Goal: Information Seeking & Learning: Find specific fact

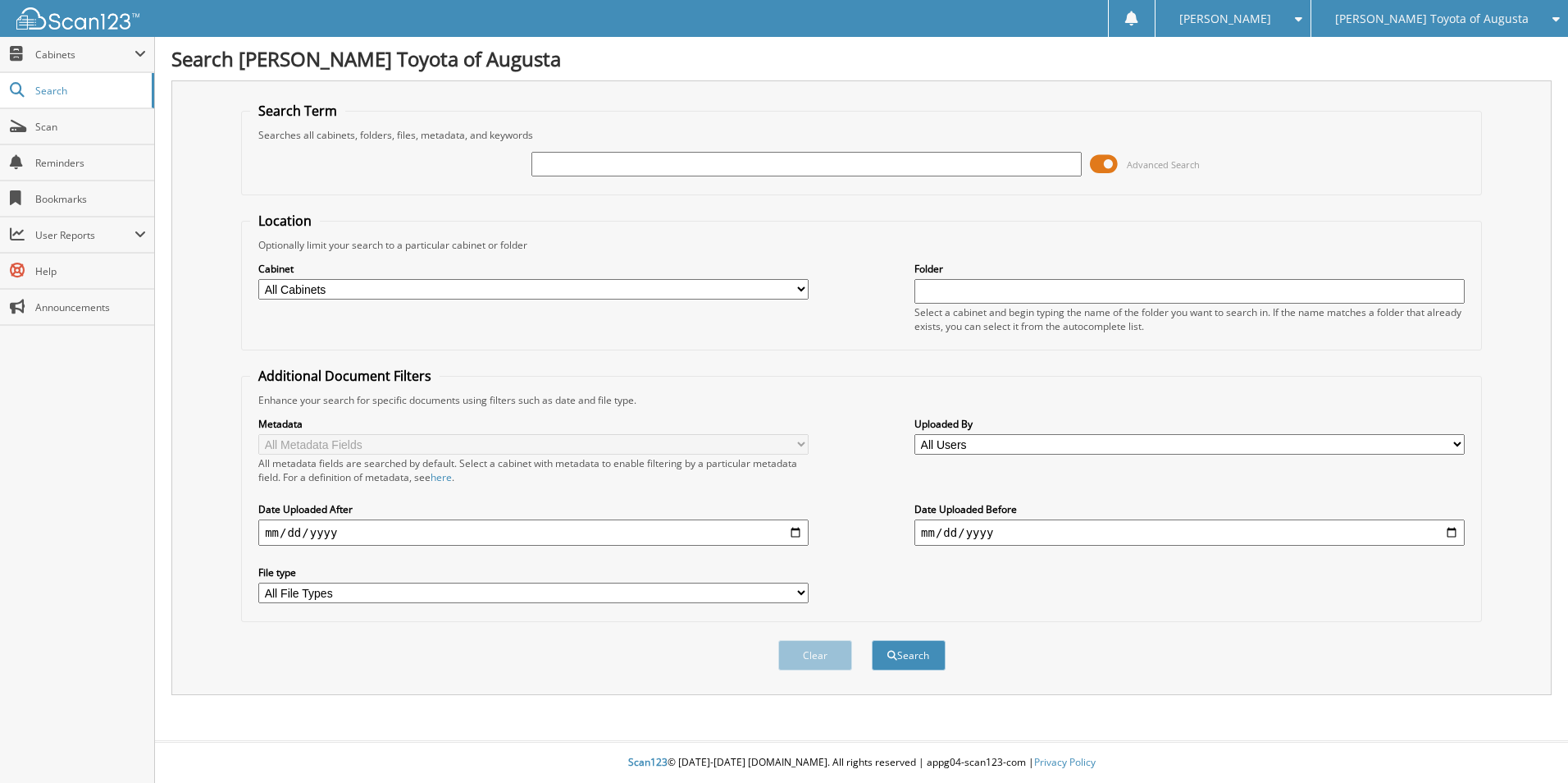
click at [544, 163] on input "text" at bounding box center [807, 164] width 551 height 25
type input "AUG-16754"
click at [902, 650] on button "Search" at bounding box center [909, 655] width 74 height 30
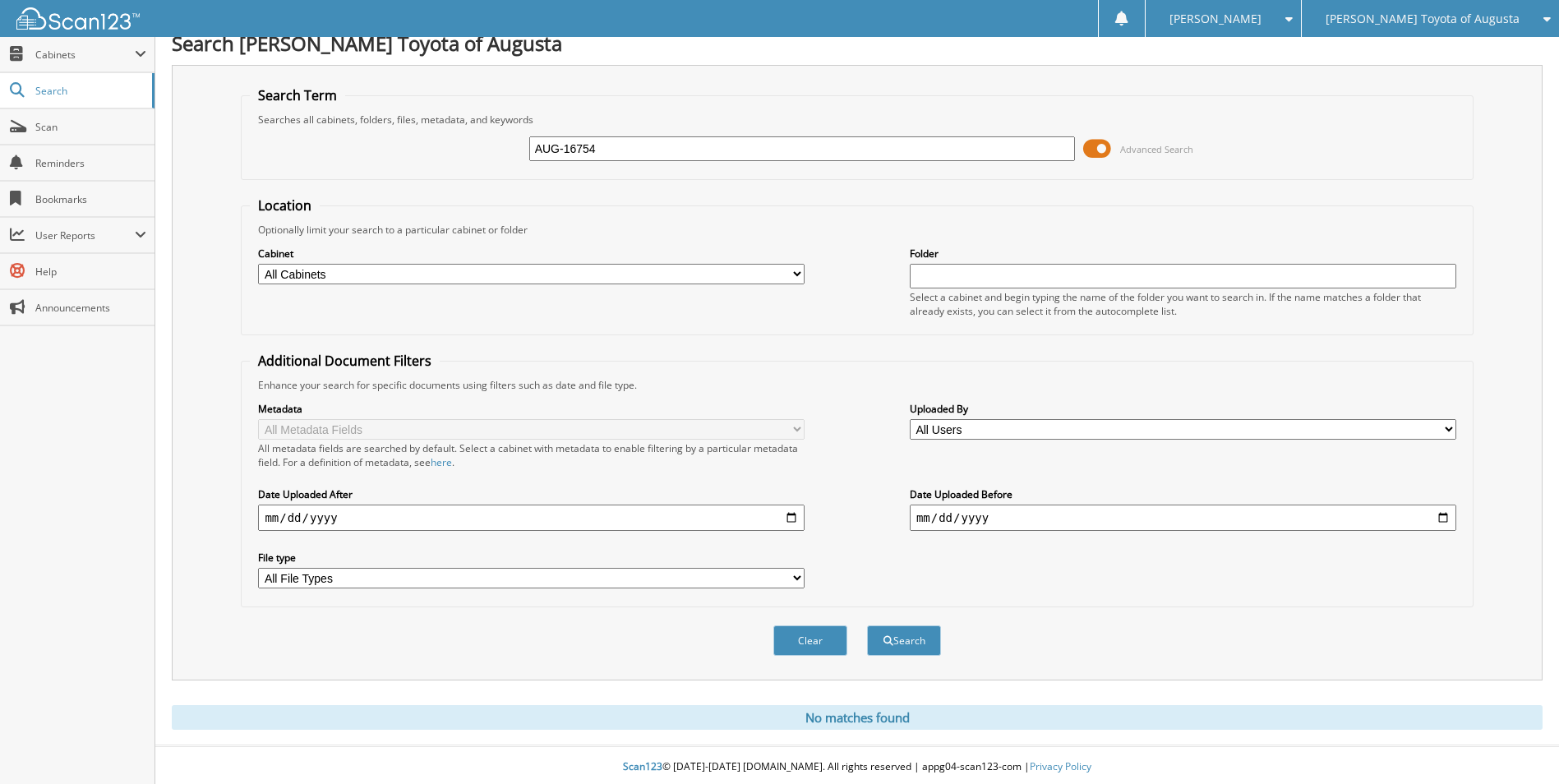
scroll to position [19, 0]
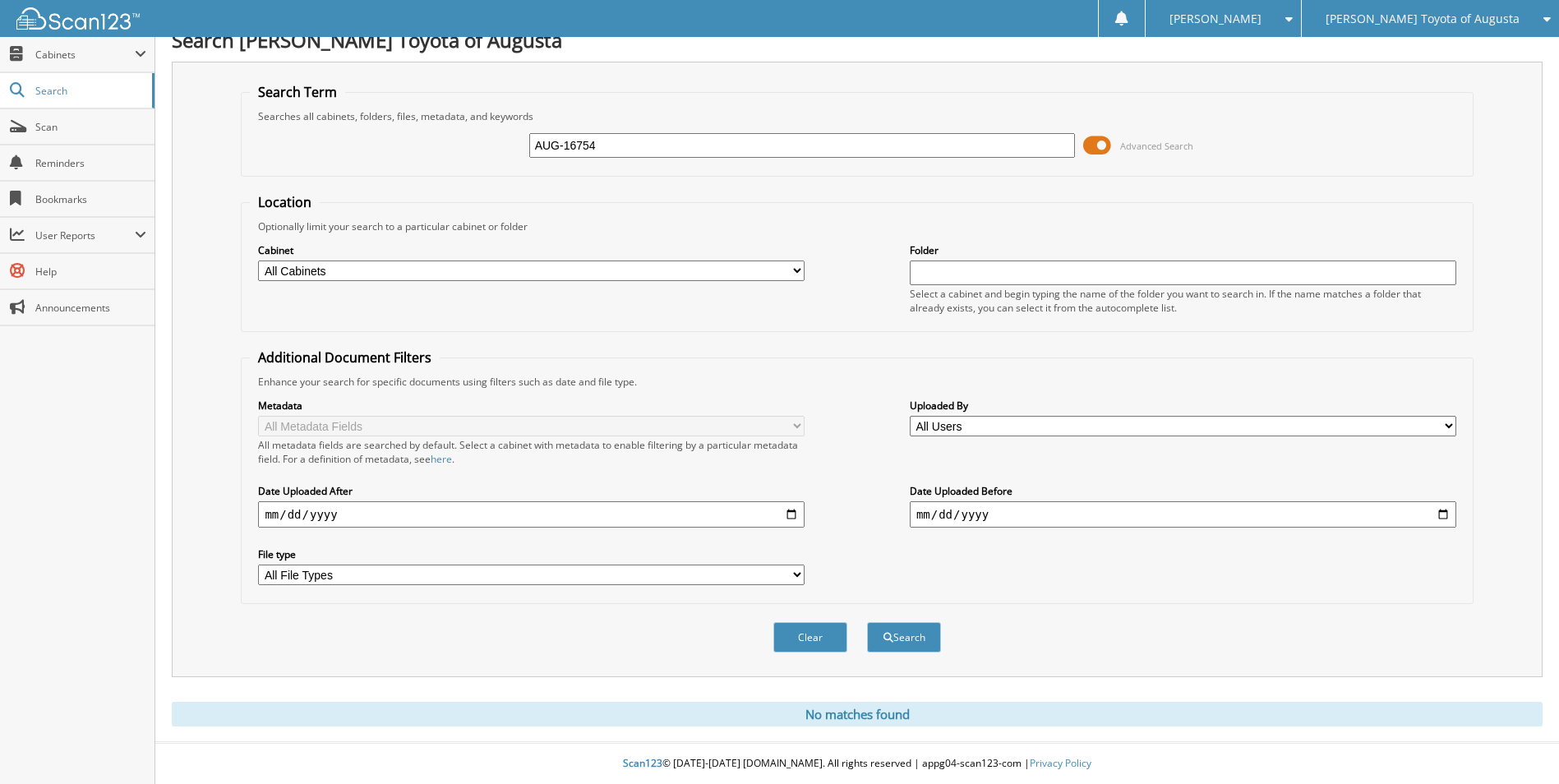
drag, startPoint x: 615, startPoint y: 148, endPoint x: 522, endPoint y: 153, distance: 93.1
click at [524, 151] on div "AUG-16754 Advanced Search" at bounding box center [857, 145] width 1214 height 44
click at [554, 148] on input "text" at bounding box center [802, 146] width 546 height 25
type input "vione"
click at [912, 639] on button "Search" at bounding box center [904, 636] width 74 height 30
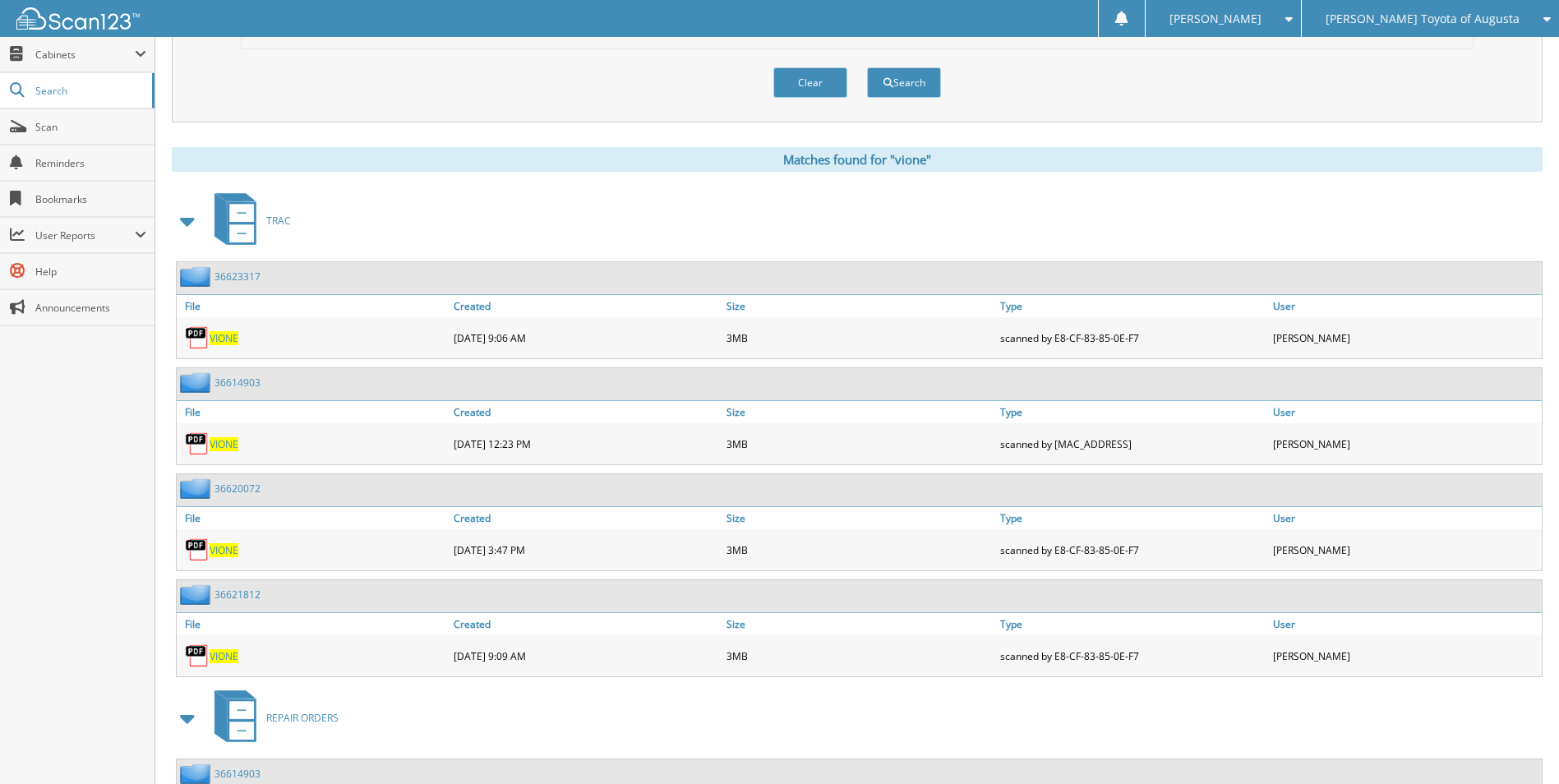
scroll to position [575, 0]
click at [223, 337] on span "VIONE" at bounding box center [224, 337] width 29 height 14
click at [486, 205] on div "TRAC" at bounding box center [857, 218] width 1371 height 65
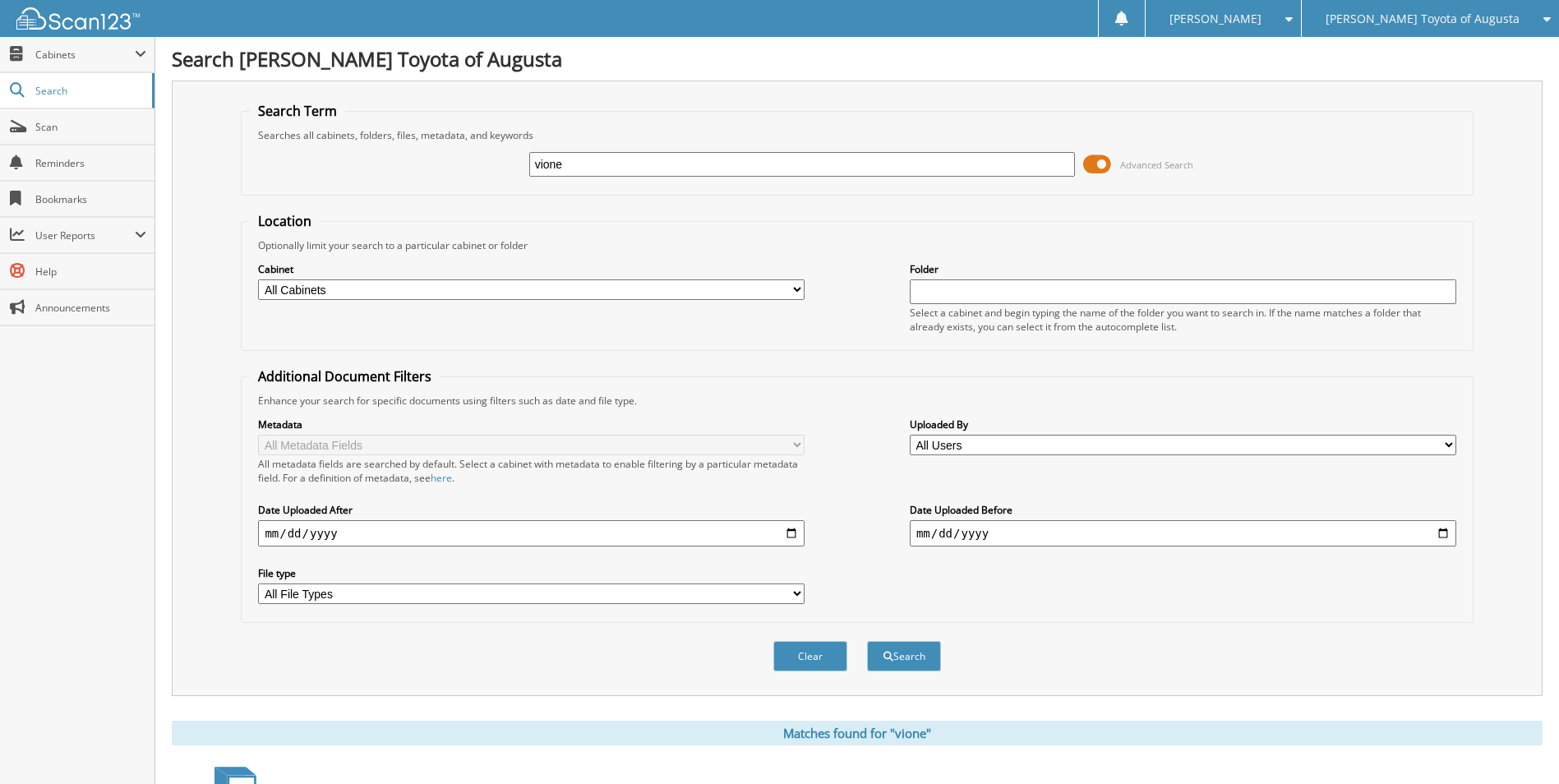
click at [500, 192] on fieldset "Search Term Searches all cabinets, folders, files, metadata, and keywords vione…" at bounding box center [856, 148] width 1232 height 94
click at [494, 182] on div "vione Advanced Search" at bounding box center [857, 164] width 1214 height 44
click at [597, 90] on div "Search Term Searches all cabinets, folders, files, metadata, and keywords vione…" at bounding box center [857, 388] width 1371 height 615
click at [1095, 156] on span at bounding box center [1097, 164] width 28 height 25
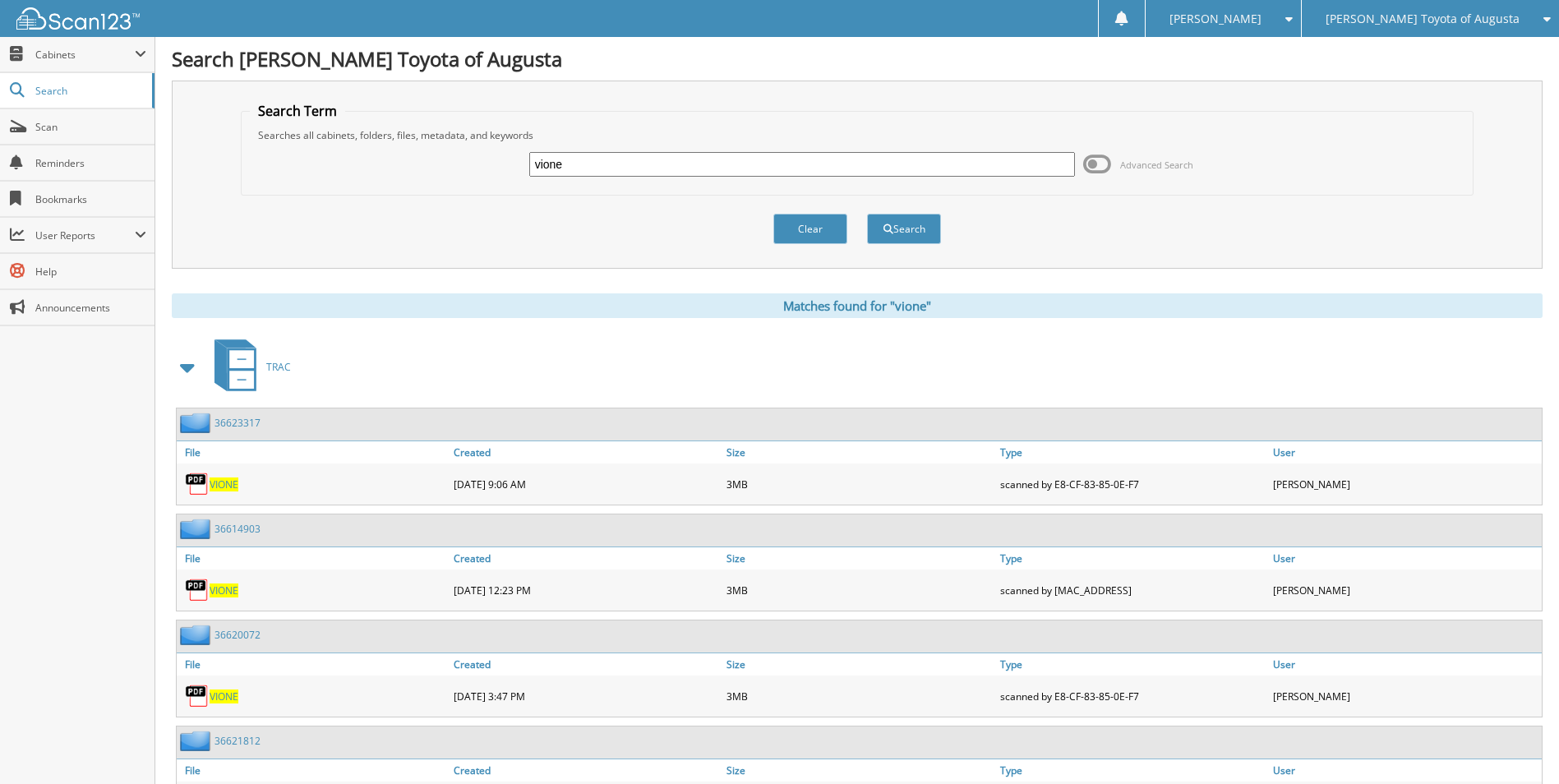
click at [444, 335] on div "TRAC" at bounding box center [857, 366] width 1371 height 65
